Goal: Transaction & Acquisition: Download file/media

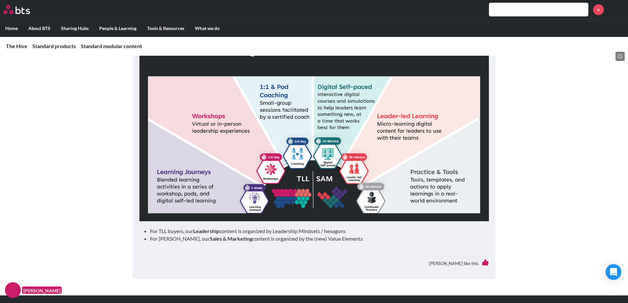
scroll to position [673, 0]
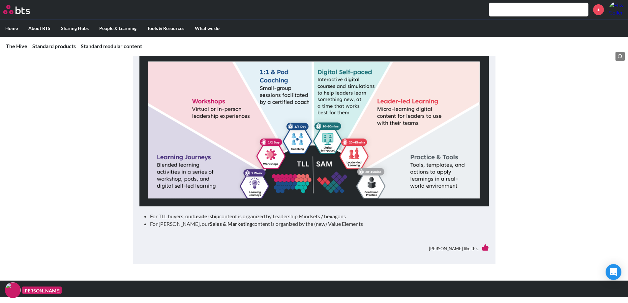
click at [532, 14] on input "text" at bounding box center [538, 9] width 99 height 13
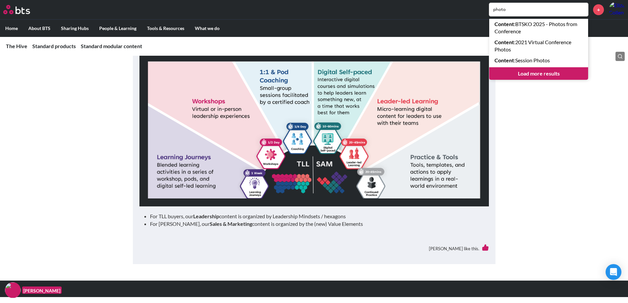
click at [507, 14] on input "photo" at bounding box center [538, 9] width 99 height 13
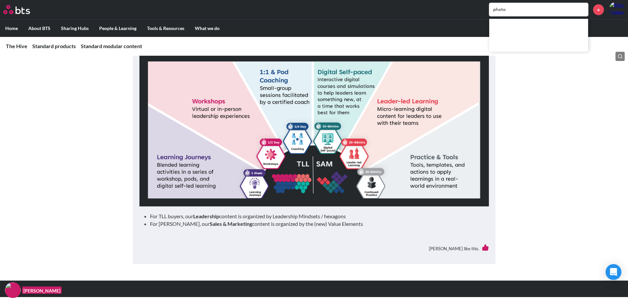
click at [507, 14] on input "photo" at bounding box center [538, 9] width 99 height 13
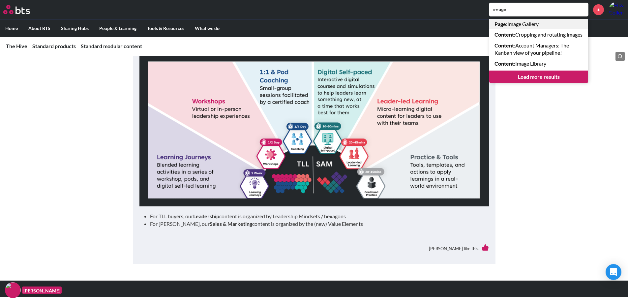
type input "image"
click at [508, 20] on link "Page : Image Gallery" at bounding box center [538, 24] width 99 height 11
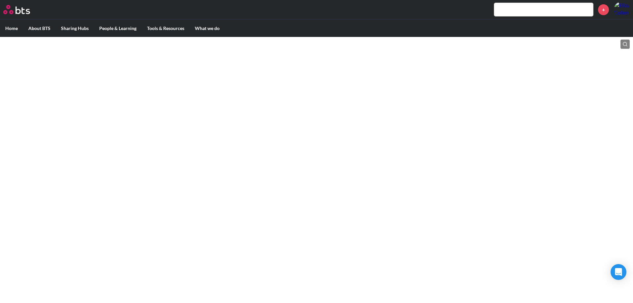
click at [556, 8] on input "text" at bounding box center [543, 9] width 99 height 13
click at [507, 6] on input "text" at bounding box center [543, 9] width 99 height 13
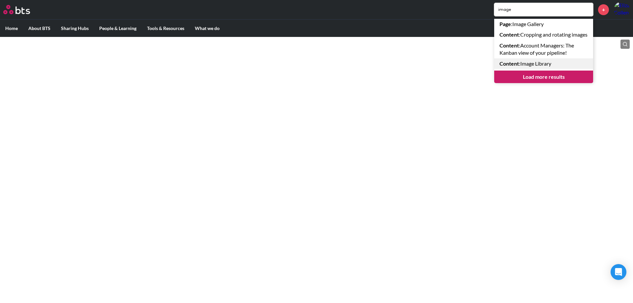
type input "image"
click at [530, 69] on link "Content : Image Library" at bounding box center [543, 63] width 99 height 11
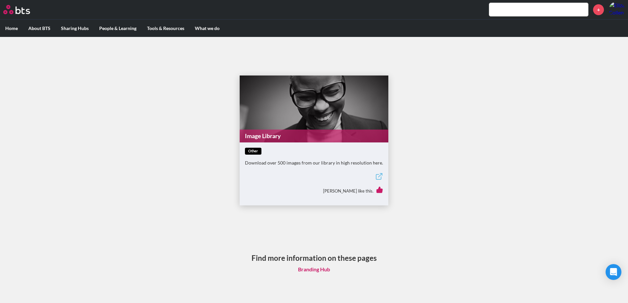
click at [308, 132] on link "Image Library" at bounding box center [314, 136] width 149 height 13
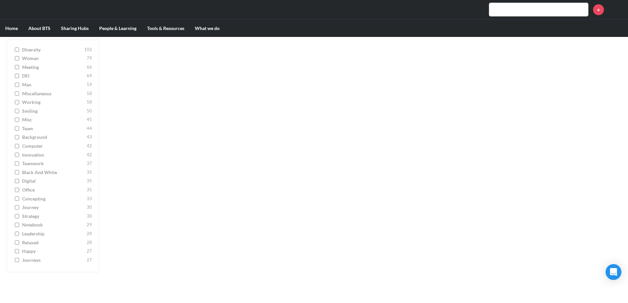
scroll to position [131, 0]
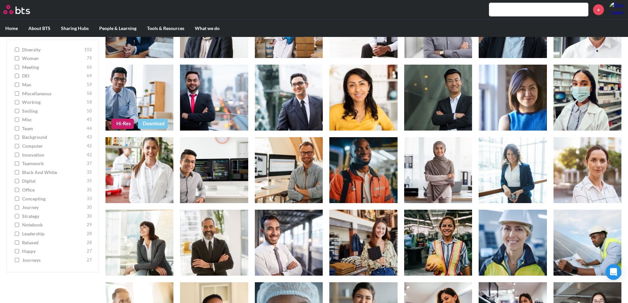
click at [161, 122] on link "Download" at bounding box center [153, 124] width 30 height 10
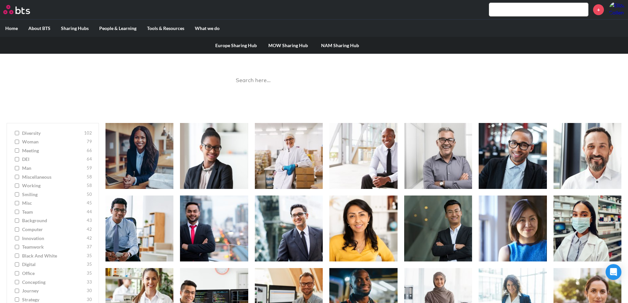
scroll to position [37, 0]
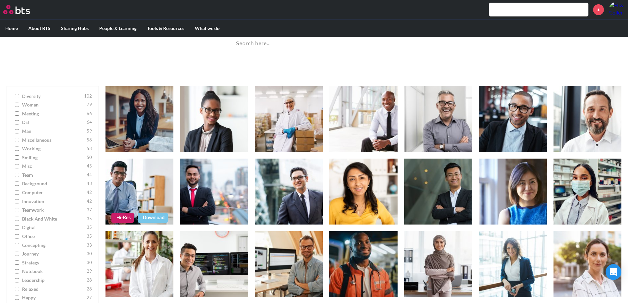
click at [148, 220] on link "Download" at bounding box center [153, 218] width 30 height 10
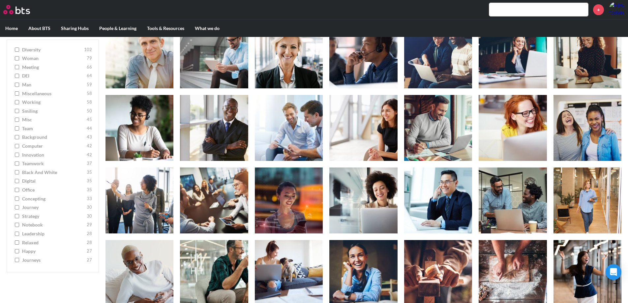
scroll to position [499, 0]
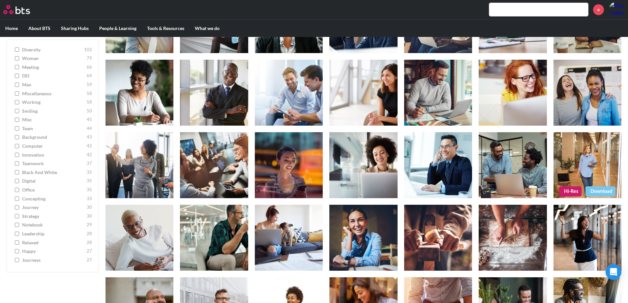
click at [591, 195] on link "Download" at bounding box center [601, 191] width 30 height 10
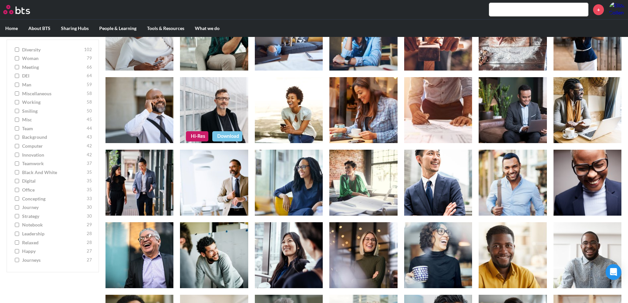
scroll to position [763, 0]
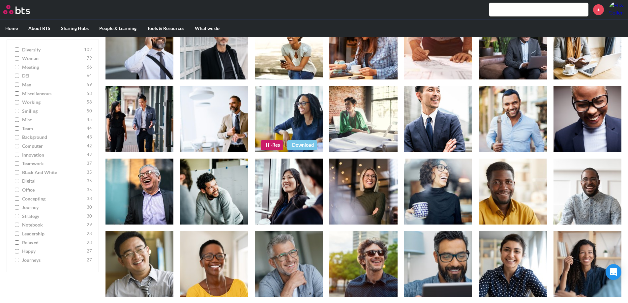
click at [302, 144] on link "Download" at bounding box center [302, 145] width 30 height 10
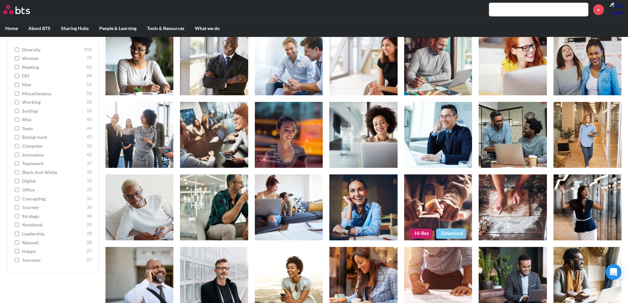
scroll to position [532, 0]
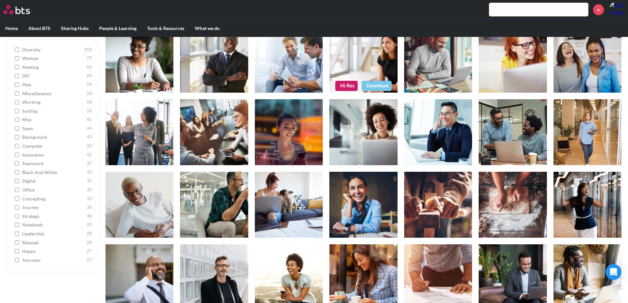
click at [366, 72] on figure at bounding box center [364, 60] width 68 height 66
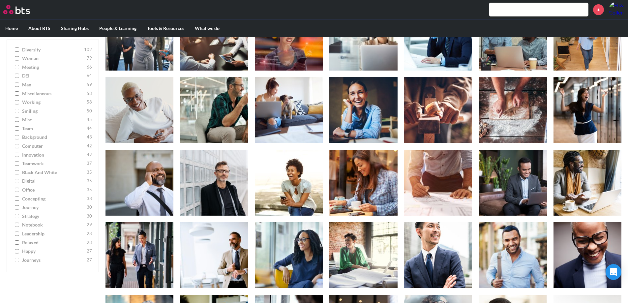
scroll to position [627, 0]
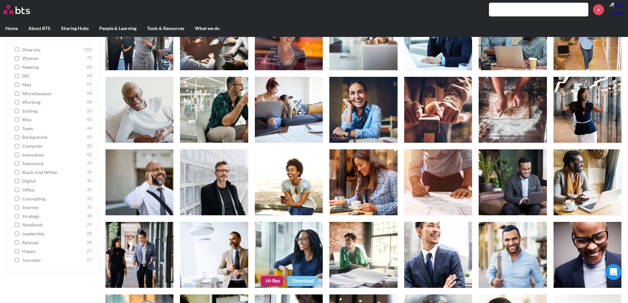
click at [267, 282] on link "Hi-Res" at bounding box center [272, 281] width 22 height 10
